Goal: Transaction & Acquisition: Purchase product/service

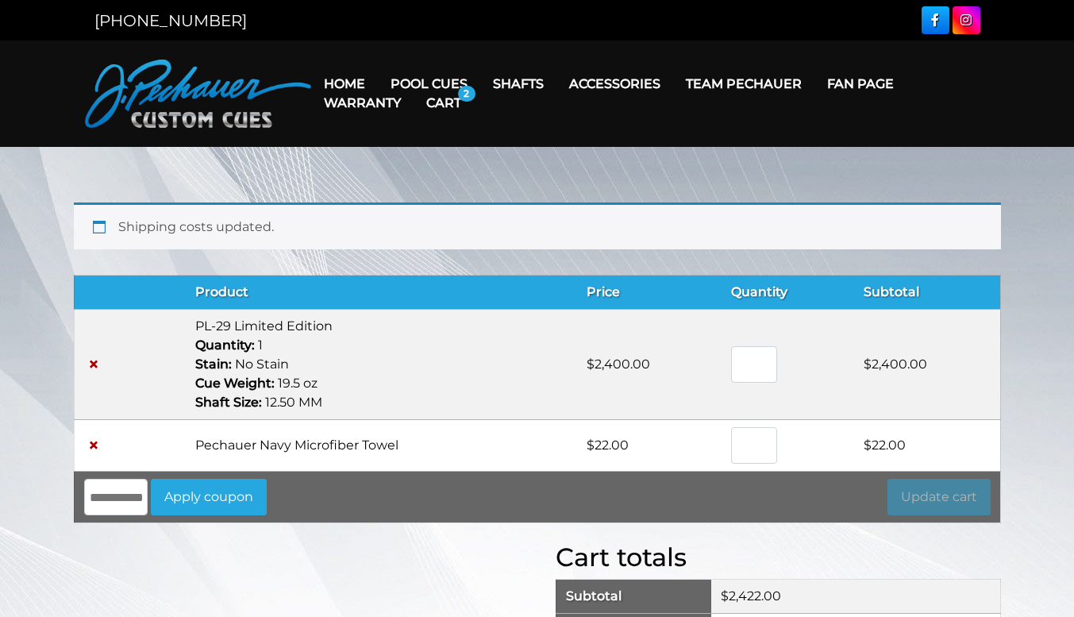
click at [1051, 264] on main "Shipping costs updated. Remove item Thumbnail image Product Price Quantity Subt…" at bounding box center [537, 516] width 1074 height 738
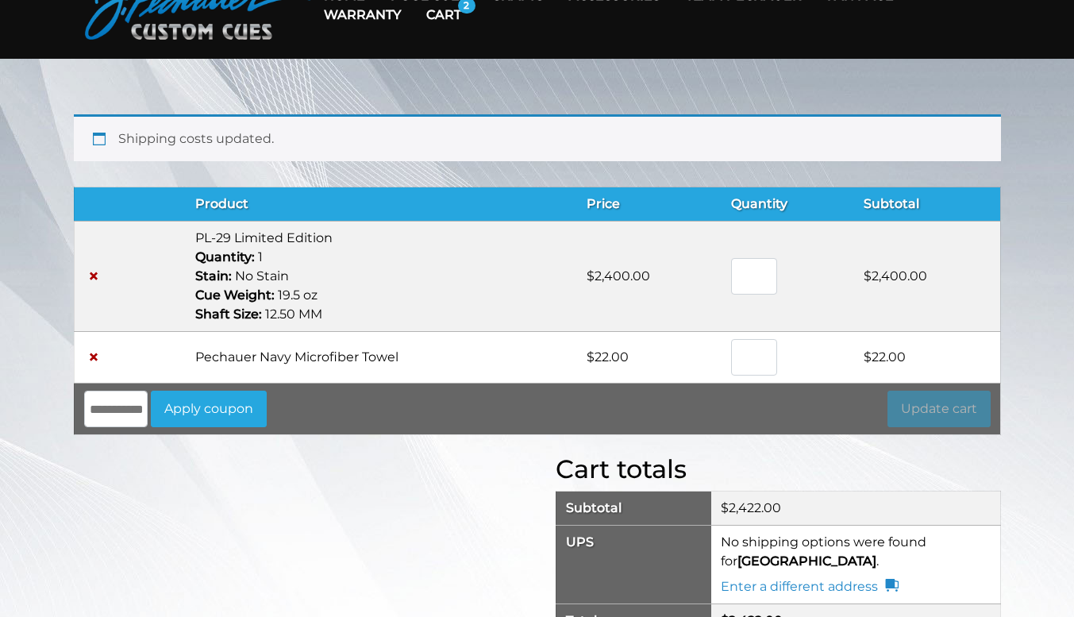
scroll to position [19, 0]
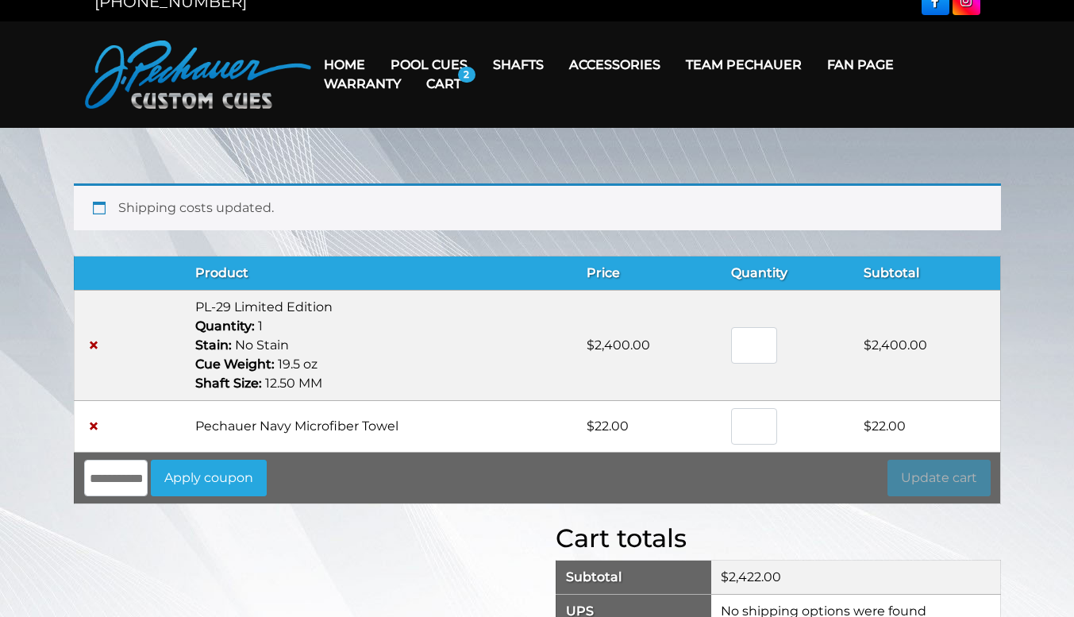
drag, startPoint x: 290, startPoint y: 149, endPoint x: 247, endPoint y: 253, distance: 111.8
click at [247, 253] on main "Shipping costs updated. Remove item Thumbnail image Product Price Quantity Subt…" at bounding box center [537, 497] width 1074 height 738
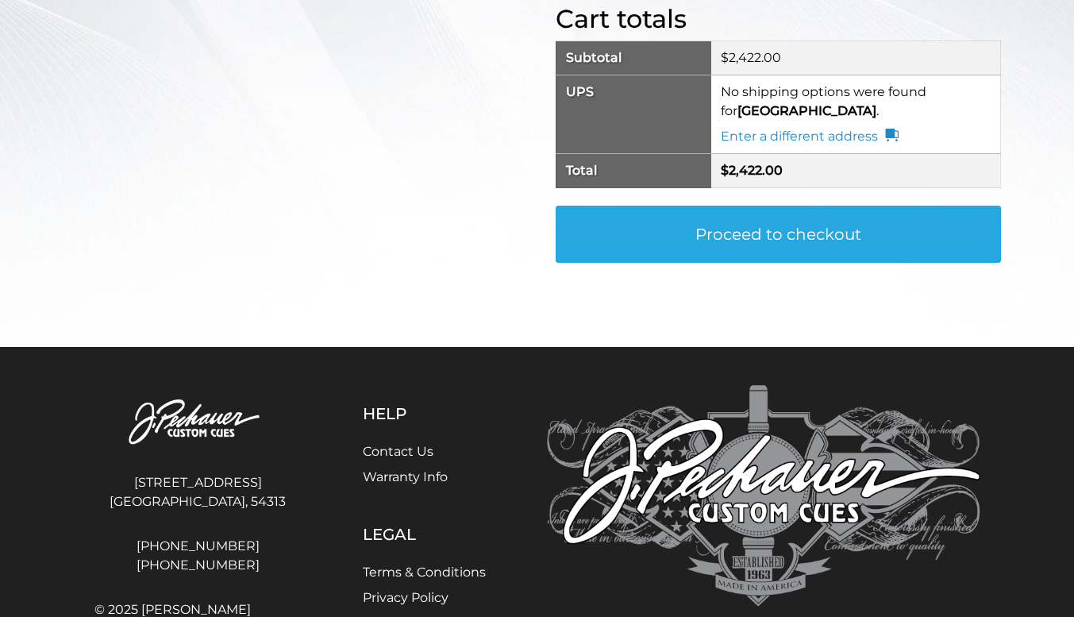
scroll to position [636, 0]
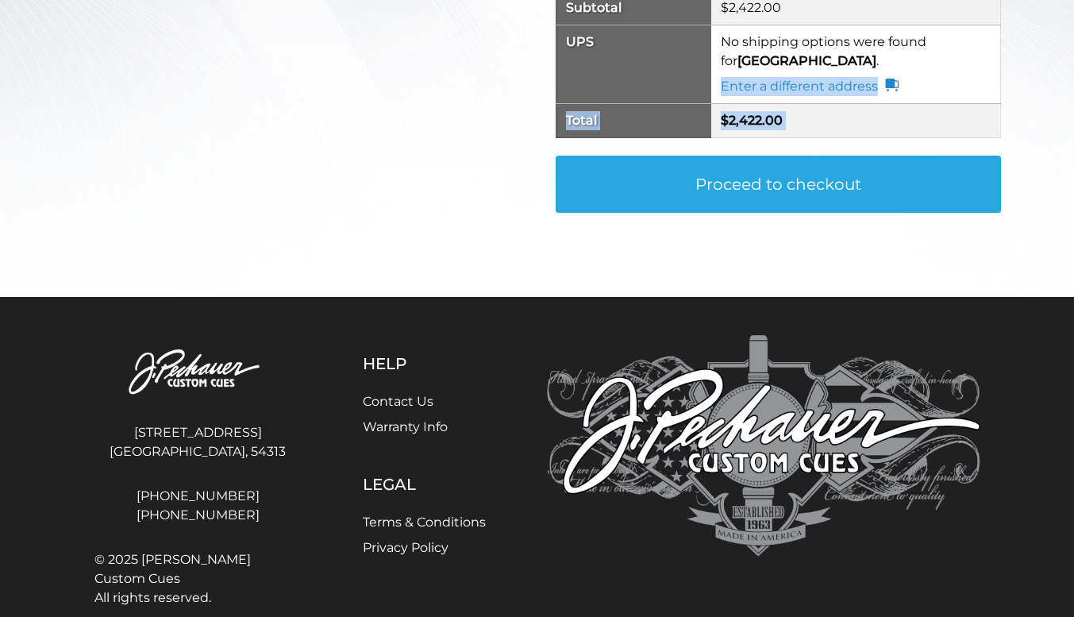
click at [722, 128] on div "**********" at bounding box center [778, 97] width 445 height 287
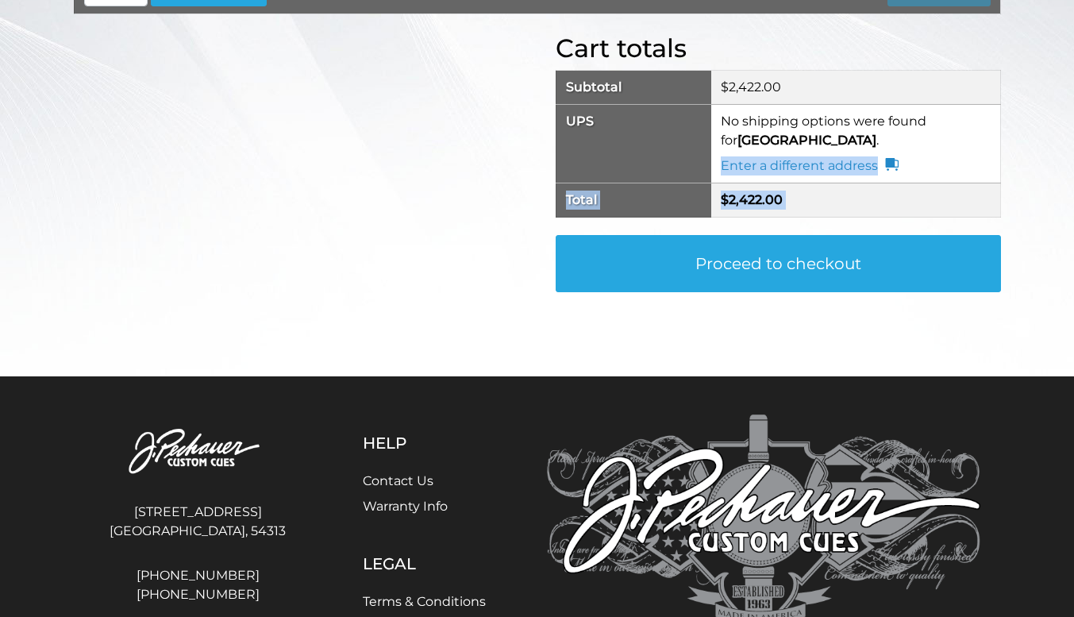
scroll to position [446, 0]
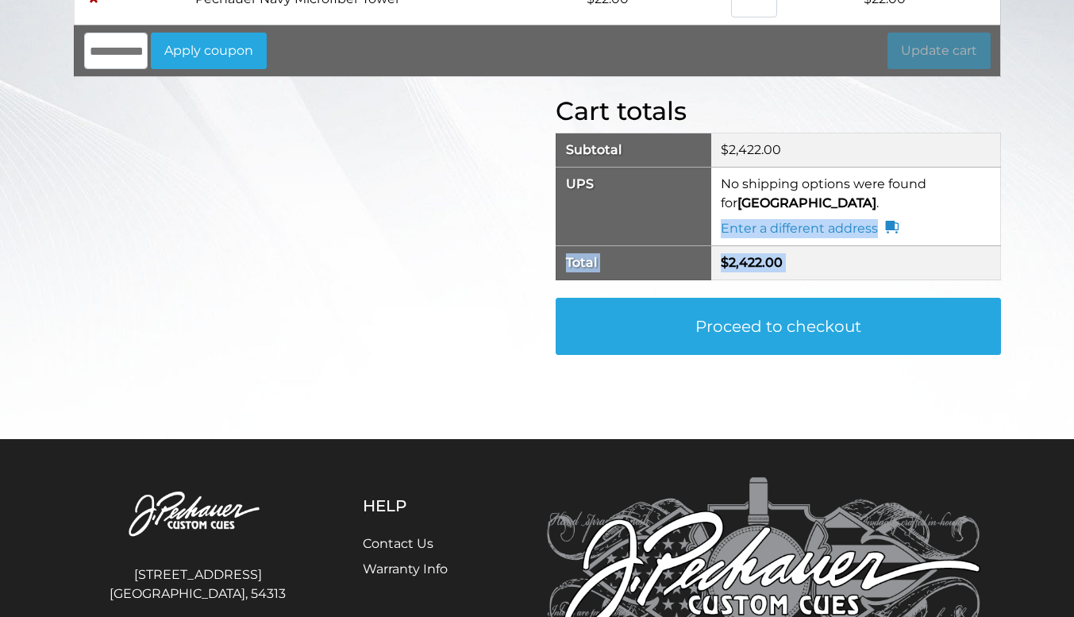
click at [731, 326] on link "Proceed to checkout" at bounding box center [778, 326] width 445 height 57
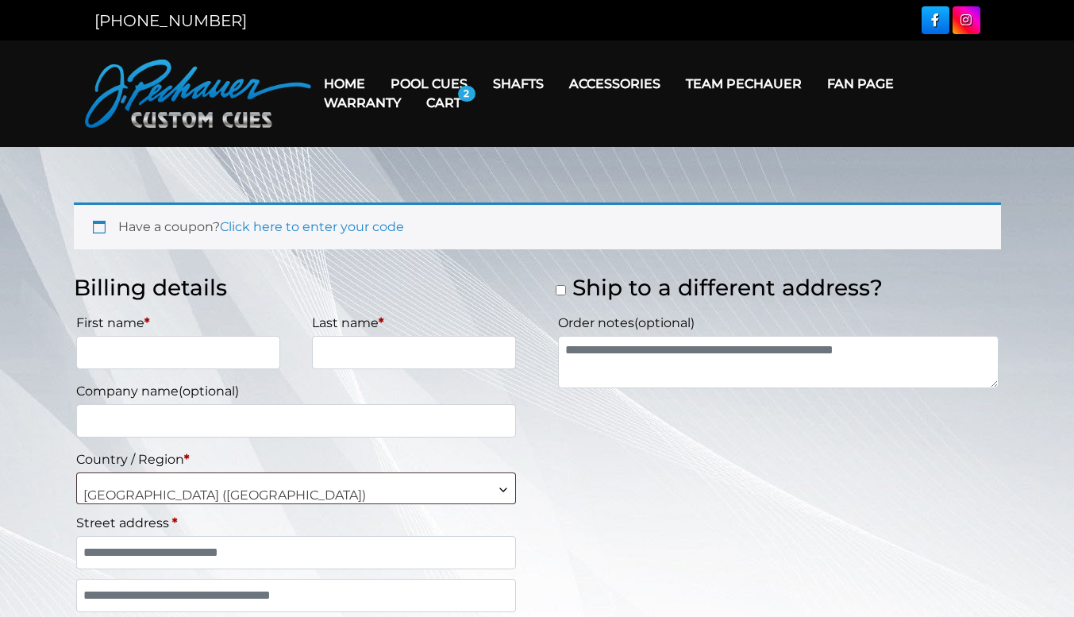
select select "**"
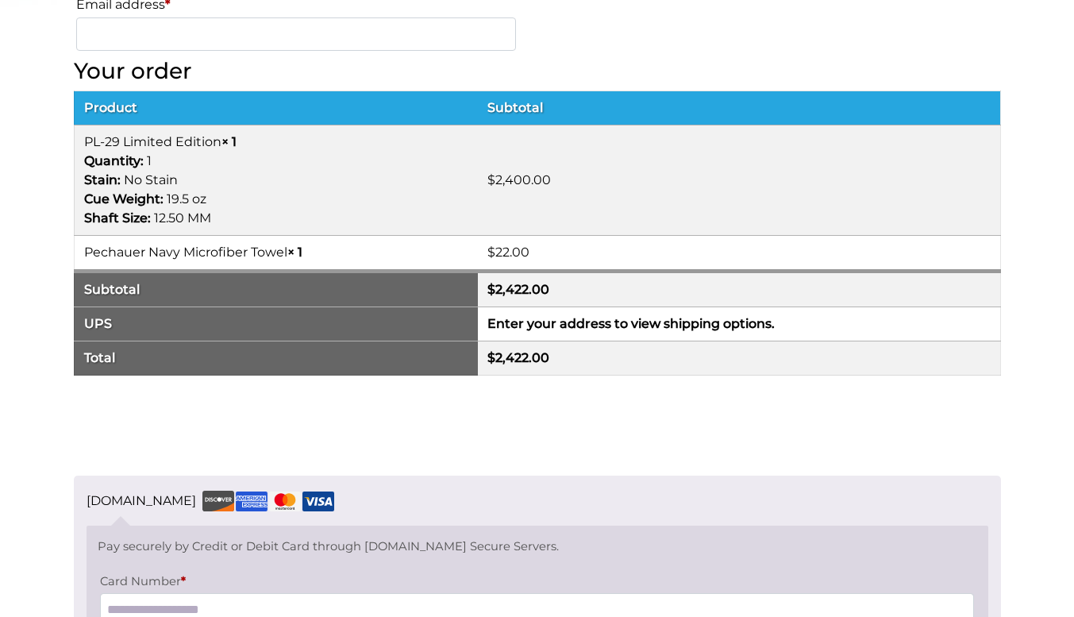
scroll to position [946, 0]
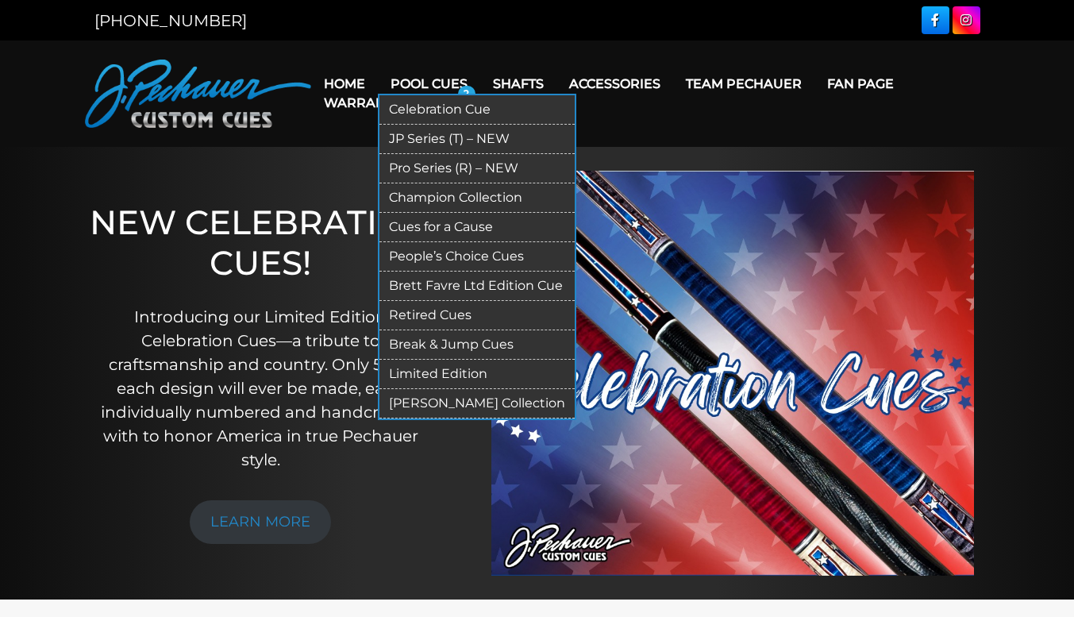
click at [415, 81] on link "Pool Cues" at bounding box center [429, 84] width 102 height 40
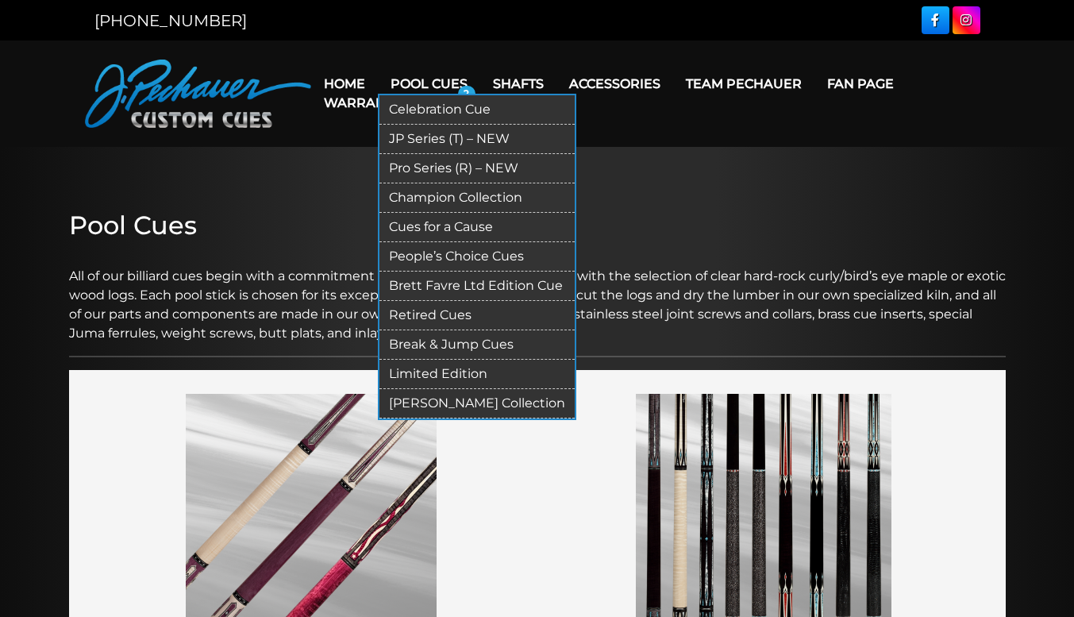
click at [430, 372] on link "Limited Edition" at bounding box center [477, 374] width 195 height 29
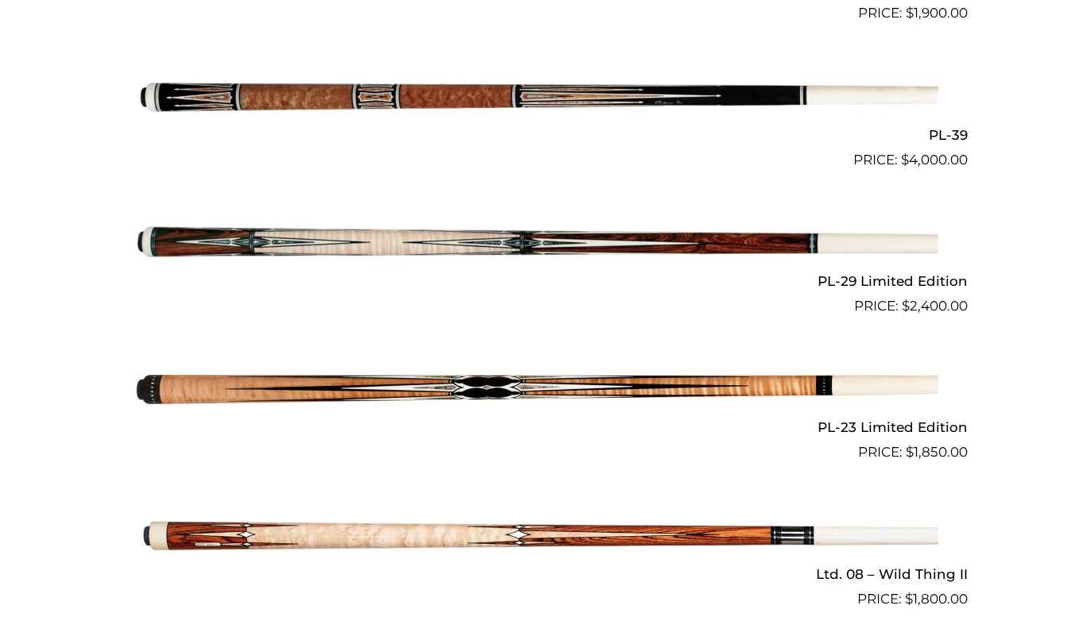
scroll to position [1964, 0]
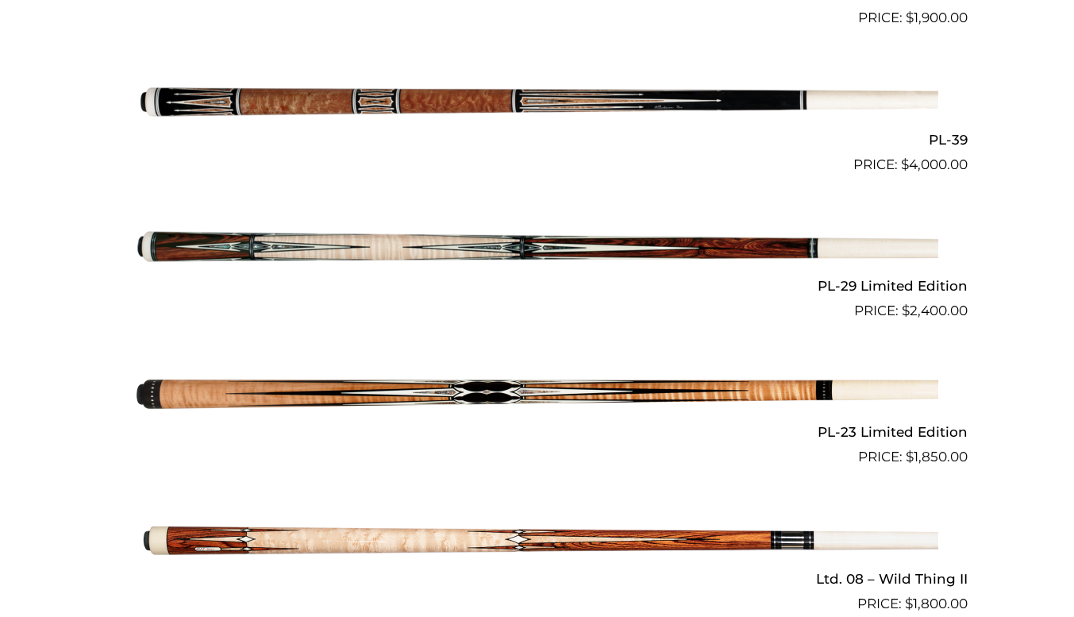
click at [512, 256] on img at bounding box center [538, 248] width 802 height 133
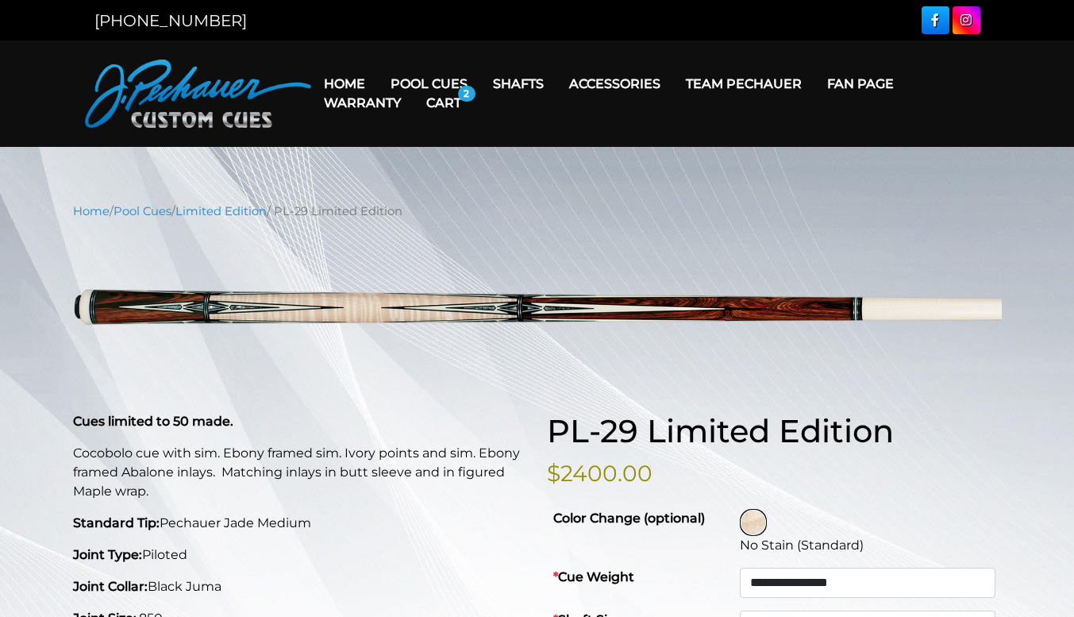
select select "********"
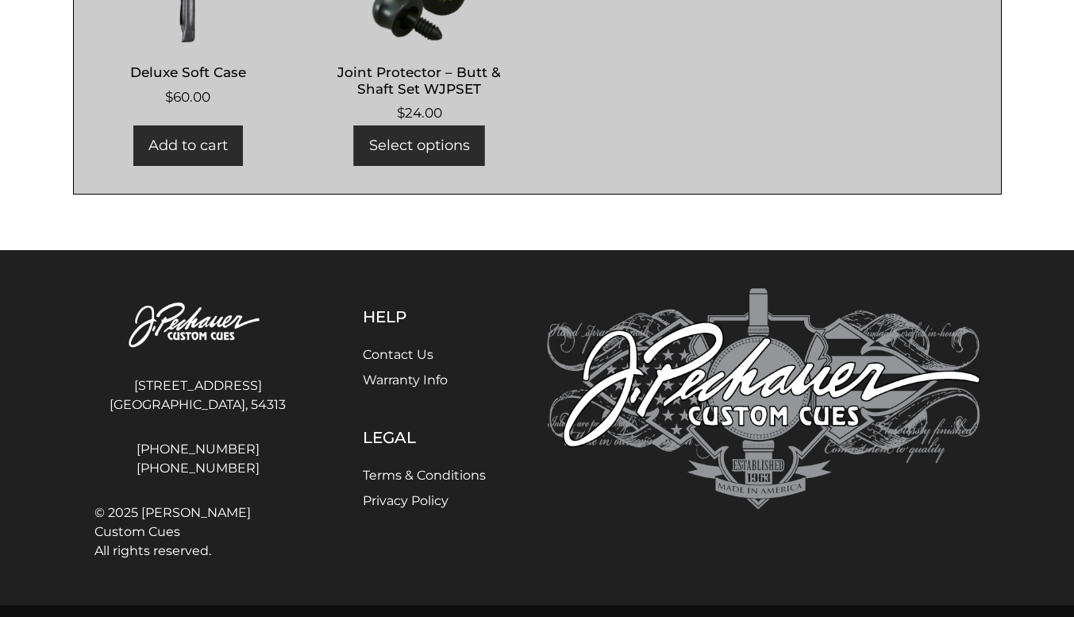
scroll to position [1098, 0]
